Goal: Task Accomplishment & Management: Manage account settings

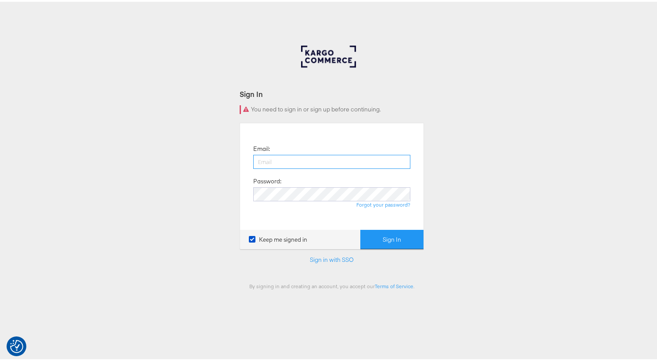
type input "[PERSON_NAME][DOMAIN_NAME][EMAIL_ADDRESS][PERSON_NAME][DOMAIN_NAME]"
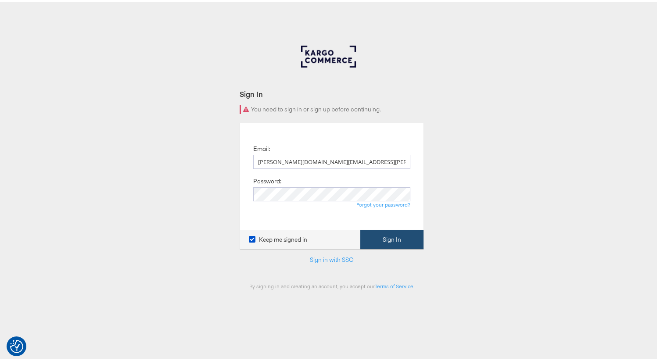
click at [379, 238] on button "Sign In" at bounding box center [391, 238] width 63 height 20
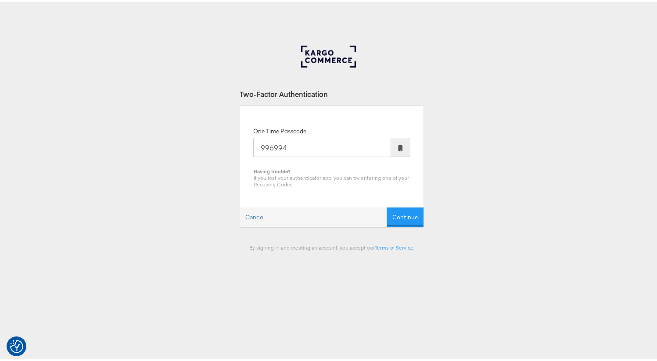
type input "996994"
click at [386, 206] on button "Continue" at bounding box center [404, 216] width 37 height 20
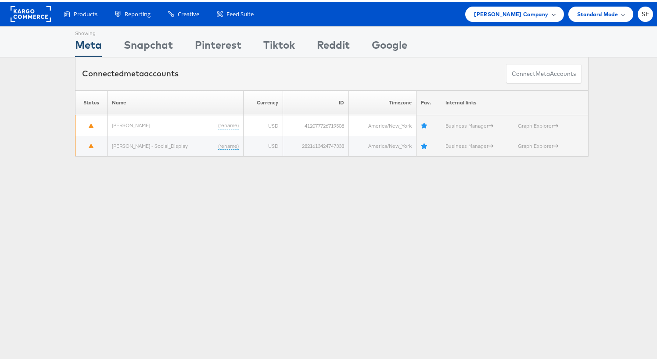
click at [551, 13] on div "Belk Company" at bounding box center [514, 12] width 98 height 15
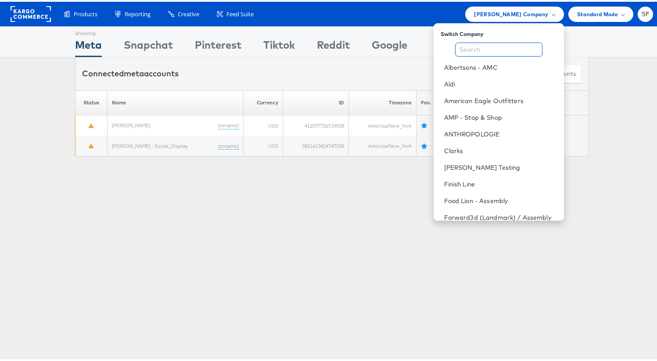
click at [479, 49] on input "text" at bounding box center [498, 48] width 87 height 14
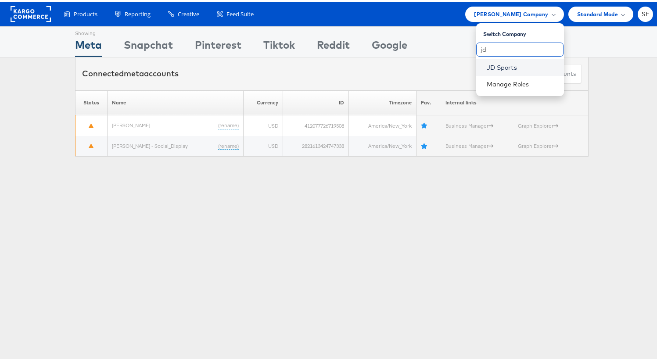
type input "jd"
click at [506, 68] on link "JD Sports" at bounding box center [521, 65] width 70 height 9
